Goal: Transaction & Acquisition: Purchase product/service

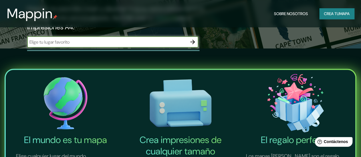
scroll to position [114, 0]
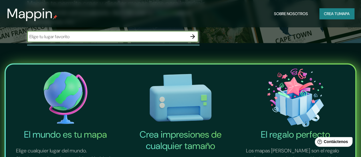
click at [79, 40] on input "text" at bounding box center [107, 36] width 160 height 7
type input "[GEOGRAPHIC_DATA]"
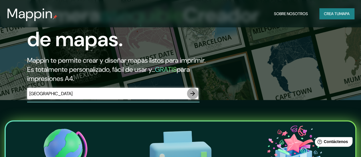
click at [193, 96] on icon "button" at bounding box center [192, 93] width 5 height 5
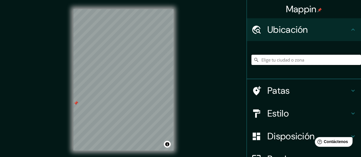
click at [270, 59] on input "Elige tu ciudad o zona" at bounding box center [307, 60] width 110 height 10
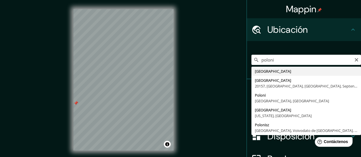
type input "[GEOGRAPHIC_DATA]"
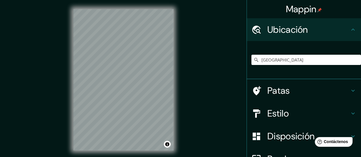
click at [302, 97] on div "Patas" at bounding box center [304, 90] width 114 height 23
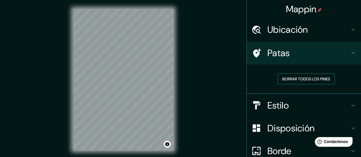
click at [283, 79] on font "Borrar todos los pines" at bounding box center [306, 79] width 48 height 5
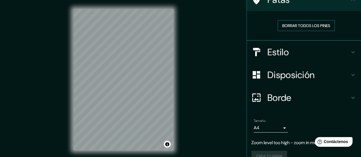
scroll to position [57, 0]
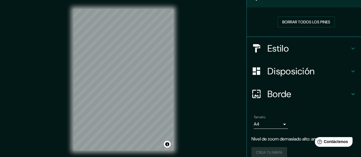
click at [270, 49] on font "Estilo" at bounding box center [278, 49] width 21 height 12
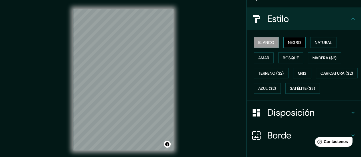
click at [291, 44] on font "Negro" at bounding box center [294, 42] width 13 height 5
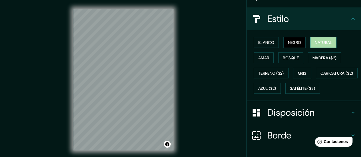
click at [325, 42] on font "Natural" at bounding box center [323, 42] width 17 height 5
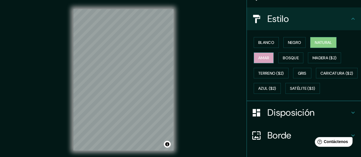
click at [260, 60] on font "Amar" at bounding box center [263, 57] width 11 height 5
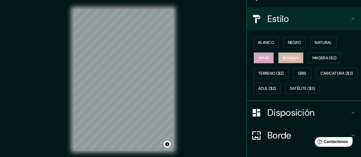
click at [283, 57] on font "Bosque" at bounding box center [291, 57] width 16 height 5
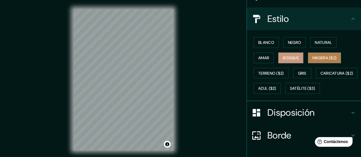
click at [315, 57] on font "Madera ($2)" at bounding box center [325, 57] width 24 height 5
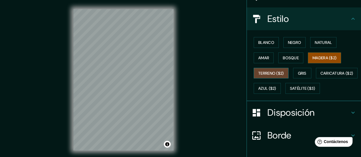
click at [270, 72] on font "Terreno ($2)" at bounding box center [271, 73] width 26 height 5
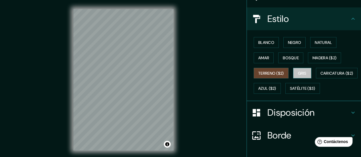
click at [306, 72] on button "Gris" at bounding box center [302, 73] width 18 height 11
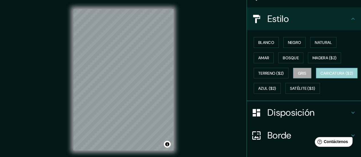
click at [321, 76] on font "Caricatura ($2)" at bounding box center [337, 73] width 33 height 5
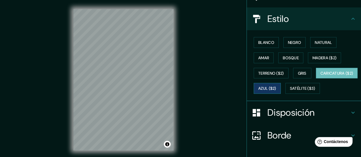
click at [276, 87] on font "Azul ($2)" at bounding box center [267, 88] width 18 height 5
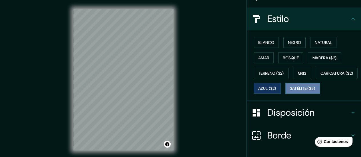
click at [290, 91] on font "Satélite ($3)" at bounding box center [302, 88] width 25 height 5
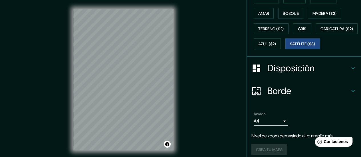
scroll to position [114, 0]
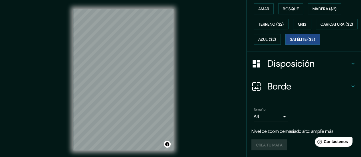
click at [307, 70] on font "Disposición" at bounding box center [291, 64] width 47 height 12
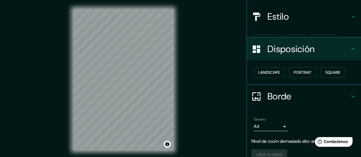
scroll to position [59, 0]
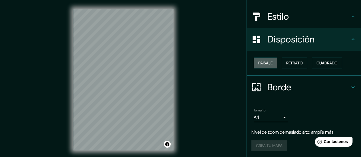
click at [268, 61] on font "Paisaje" at bounding box center [265, 63] width 14 height 5
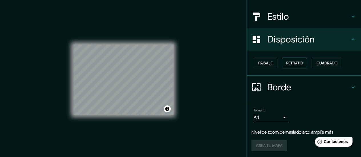
click at [290, 63] on font "Retrato" at bounding box center [294, 63] width 17 height 5
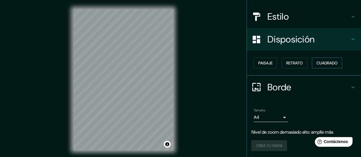
click at [323, 63] on font "Cuadrado" at bounding box center [327, 63] width 21 height 5
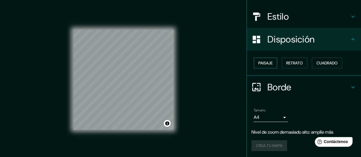
click at [266, 65] on font "Paisaje" at bounding box center [265, 63] width 14 height 5
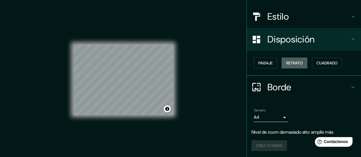
click at [286, 59] on button "Retrato" at bounding box center [295, 63] width 26 height 11
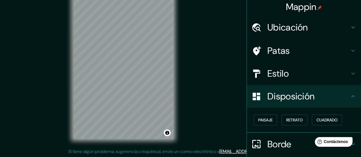
scroll to position [0, 0]
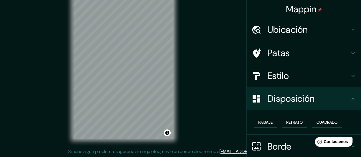
click at [285, 33] on font "Ubicación" at bounding box center [288, 30] width 41 height 12
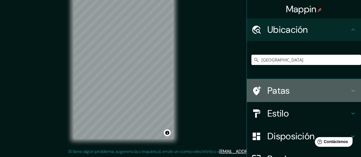
click at [286, 91] on h4 "Patas" at bounding box center [309, 90] width 82 height 11
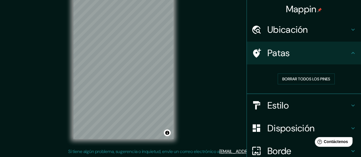
scroll to position [29, 0]
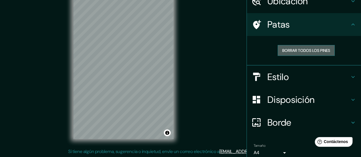
click at [291, 50] on font "Borrar todos los pines" at bounding box center [306, 50] width 48 height 5
click at [289, 77] on h4 "Estilo" at bounding box center [309, 76] width 82 height 11
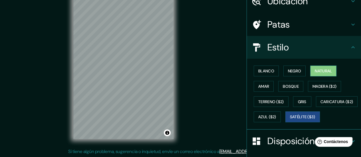
click at [315, 67] on font "Natural" at bounding box center [323, 70] width 17 height 7
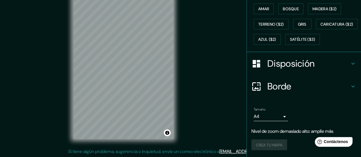
scroll to position [0, 0]
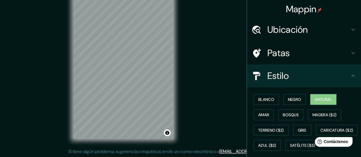
click at [293, 15] on div "Mappin" at bounding box center [304, 9] width 114 height 18
drag, startPoint x: 292, startPoint y: 11, endPoint x: 288, endPoint y: 9, distance: 4.1
click at [288, 9] on font "Mappin" at bounding box center [301, 9] width 31 height 12
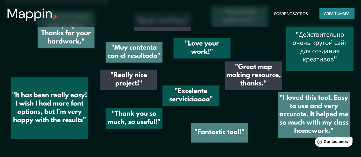
scroll to position [760, 0]
